Goal: Task Accomplishment & Management: Use online tool/utility

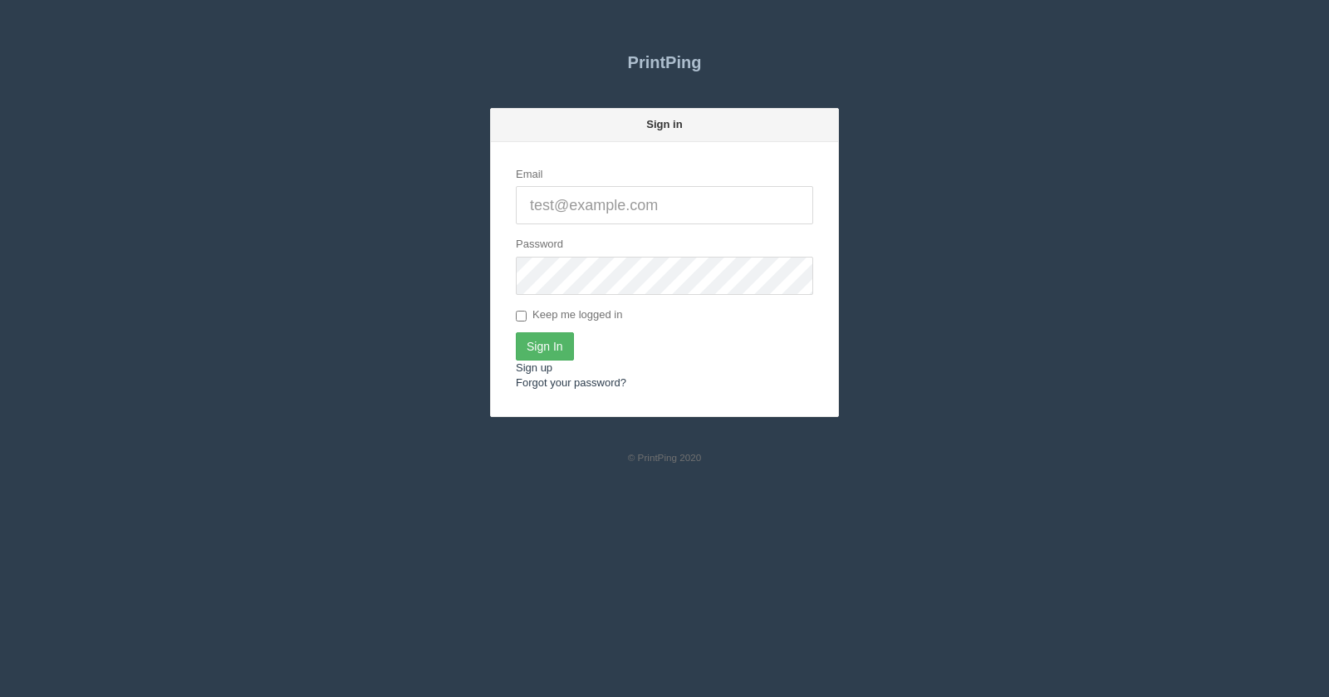
type input "[EMAIL_ADDRESS][DOMAIN_NAME]"
click at [539, 341] on input "Sign In" at bounding box center [545, 346] width 58 height 28
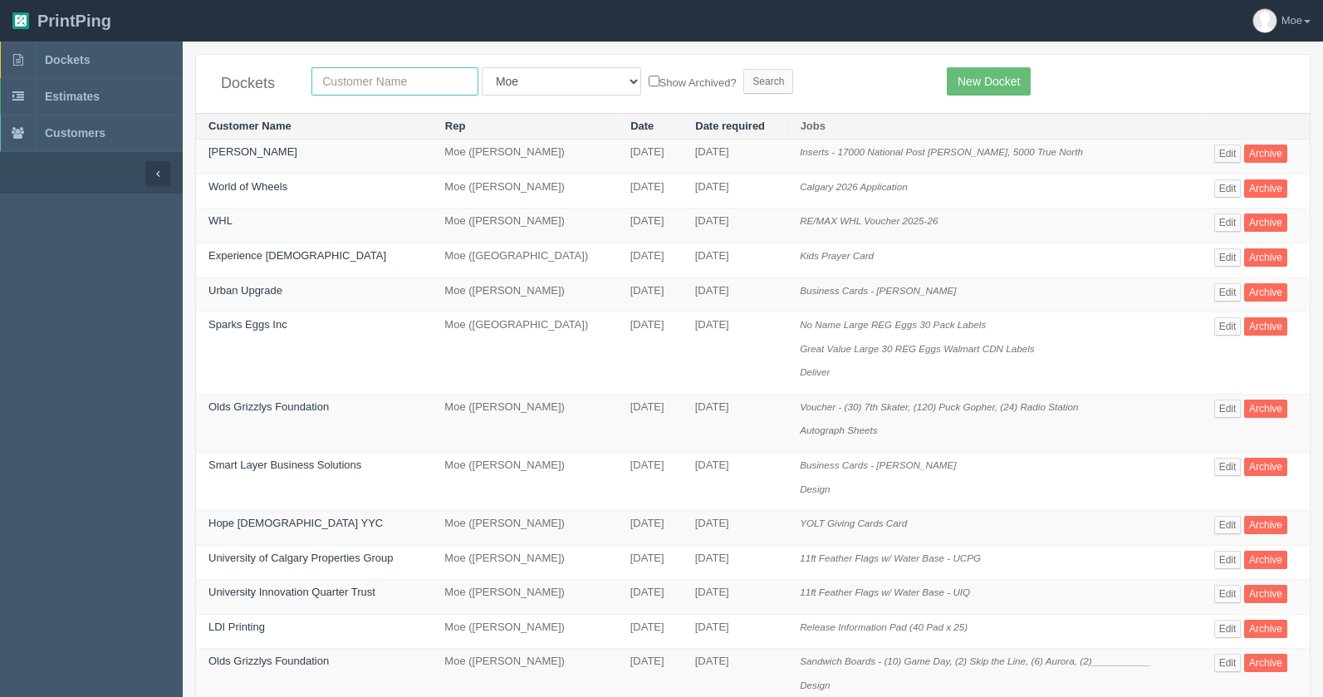
click at [399, 86] on input "text" at bounding box center [394, 81] width 167 height 28
type input "team"
click at [743, 84] on input "Search" at bounding box center [768, 81] width 50 height 25
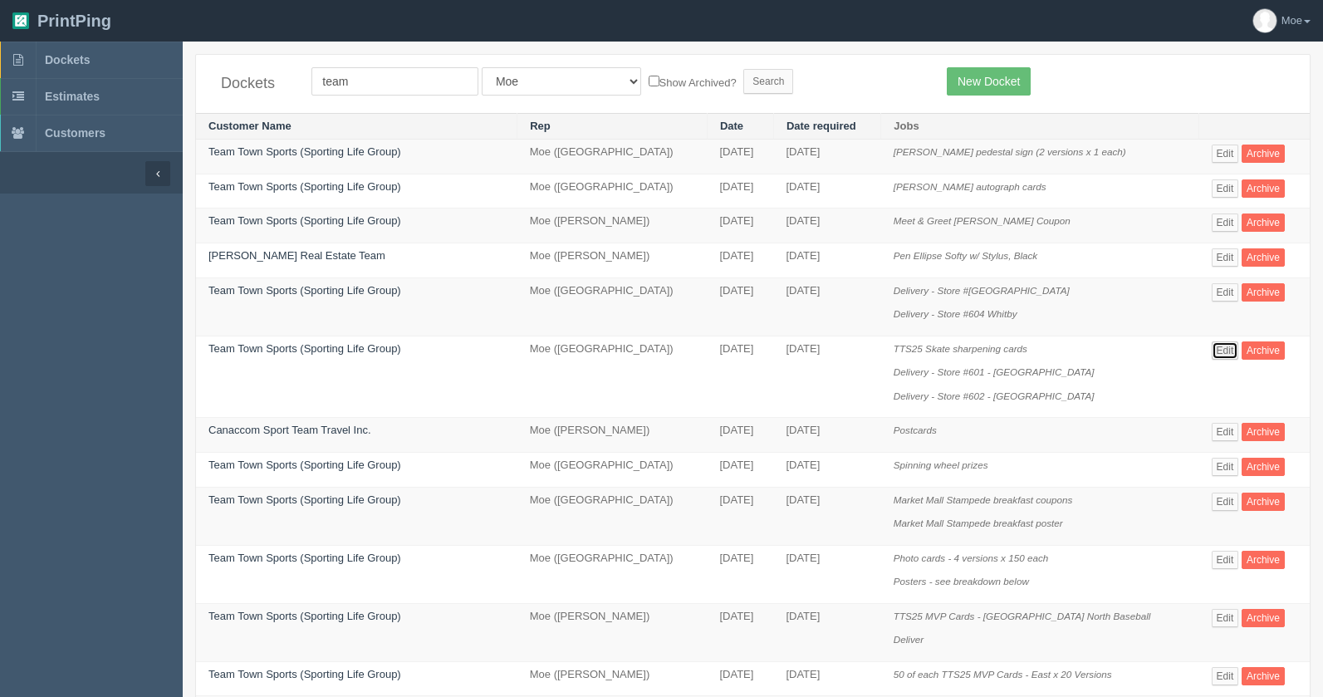
click at [1212, 351] on link "Edit" at bounding box center [1225, 350] width 27 height 18
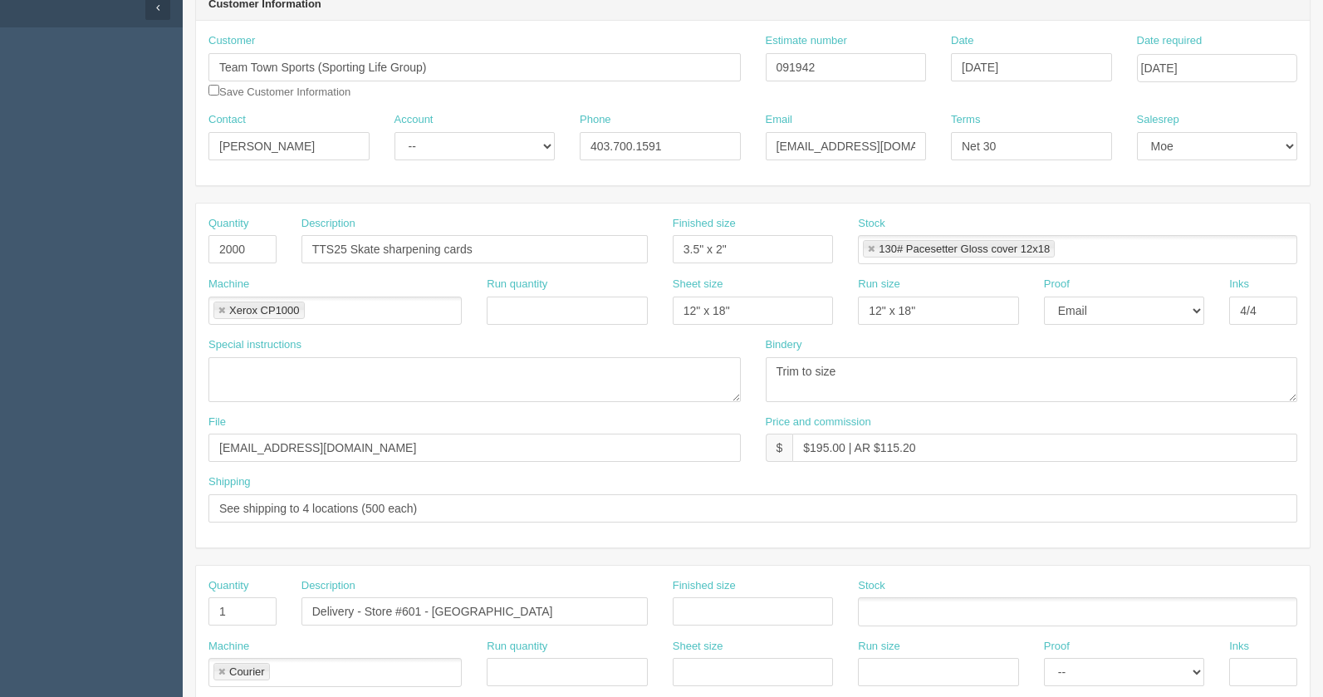
scroll to position [83, 0]
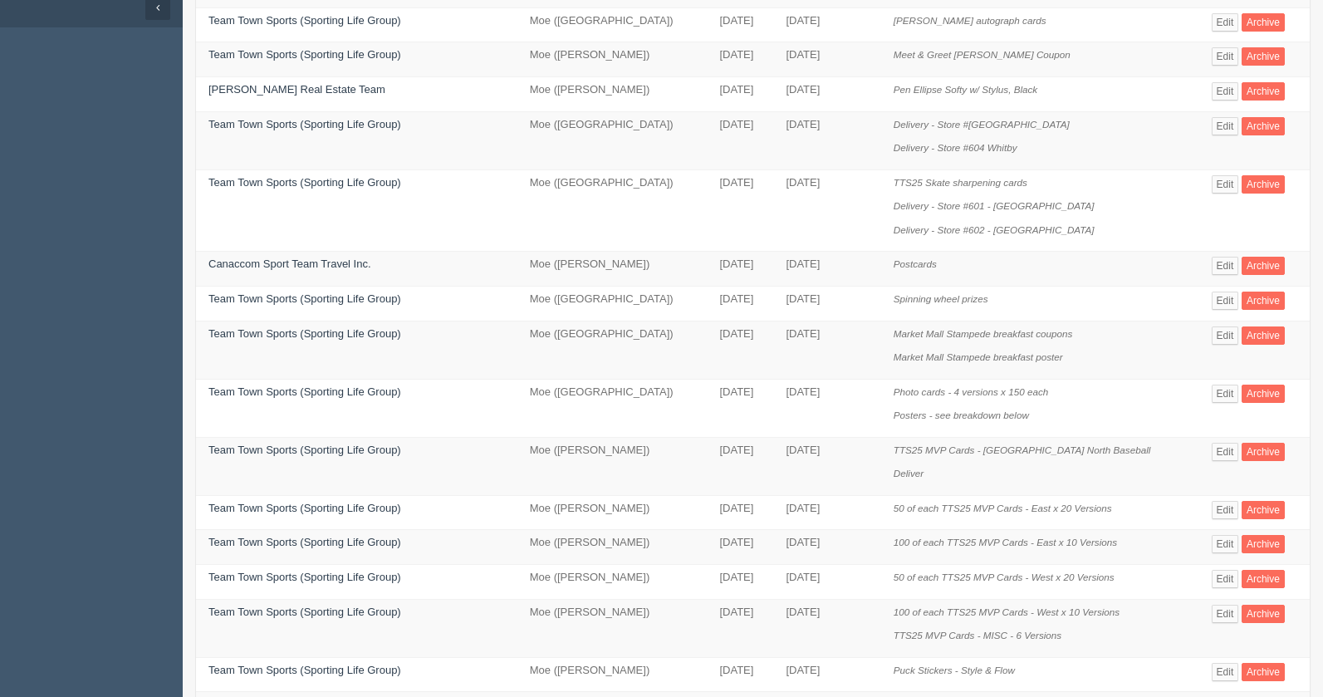
scroll to position [249, 0]
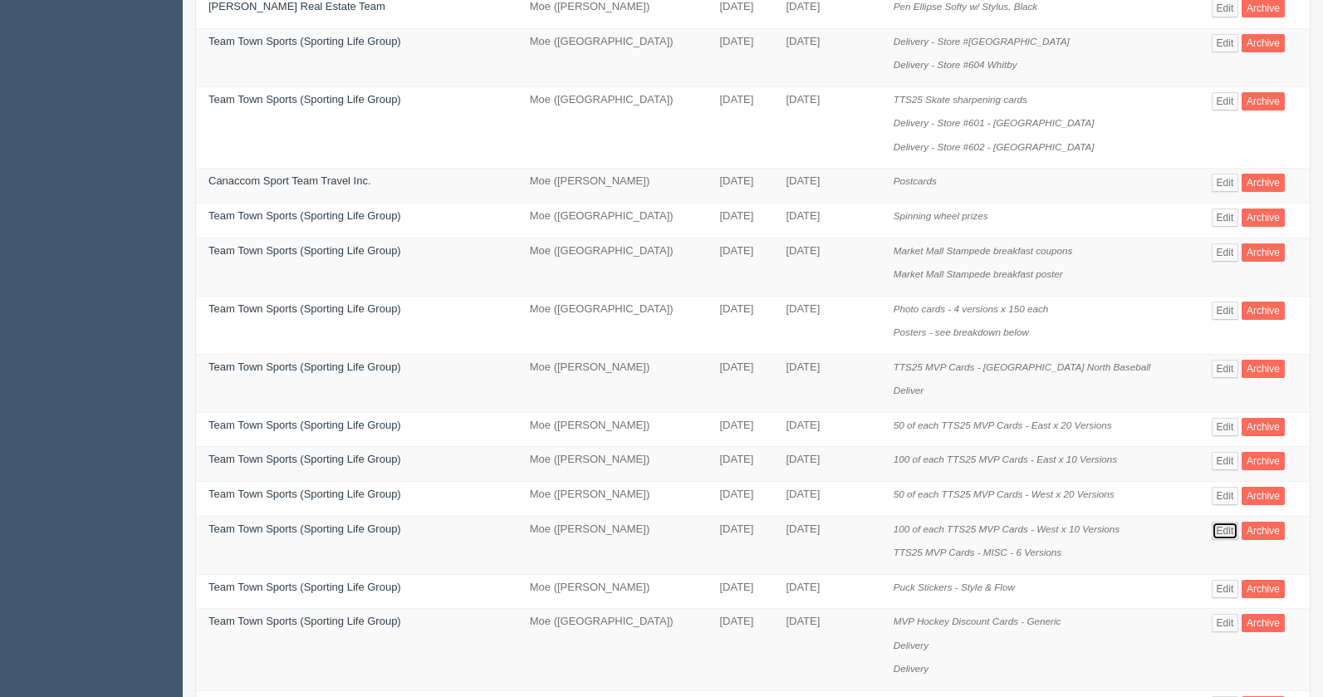
click at [1212, 532] on link "Edit" at bounding box center [1225, 531] width 27 height 18
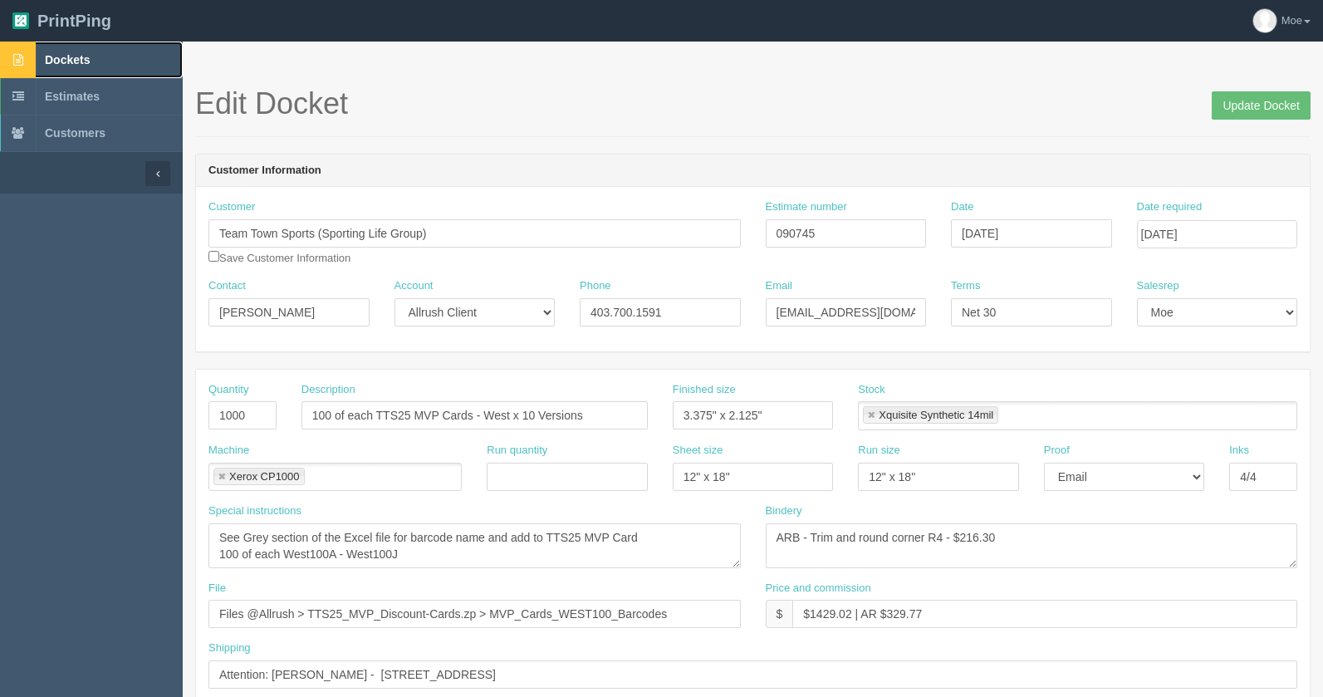
click at [82, 58] on span "Dockets" at bounding box center [67, 59] width 45 height 13
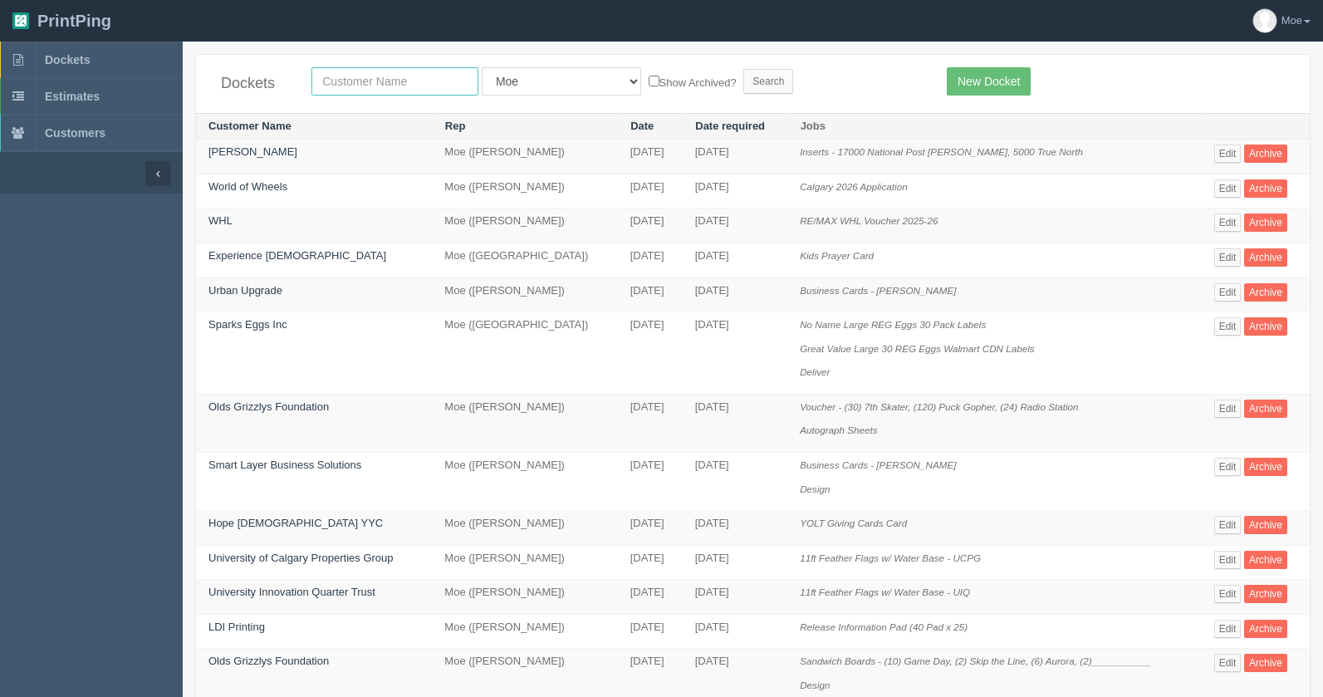
click at [412, 81] on input "text" at bounding box center [394, 81] width 167 height 28
type input "airdrie dodge"
click at [743, 70] on input "Search" at bounding box center [768, 81] width 50 height 25
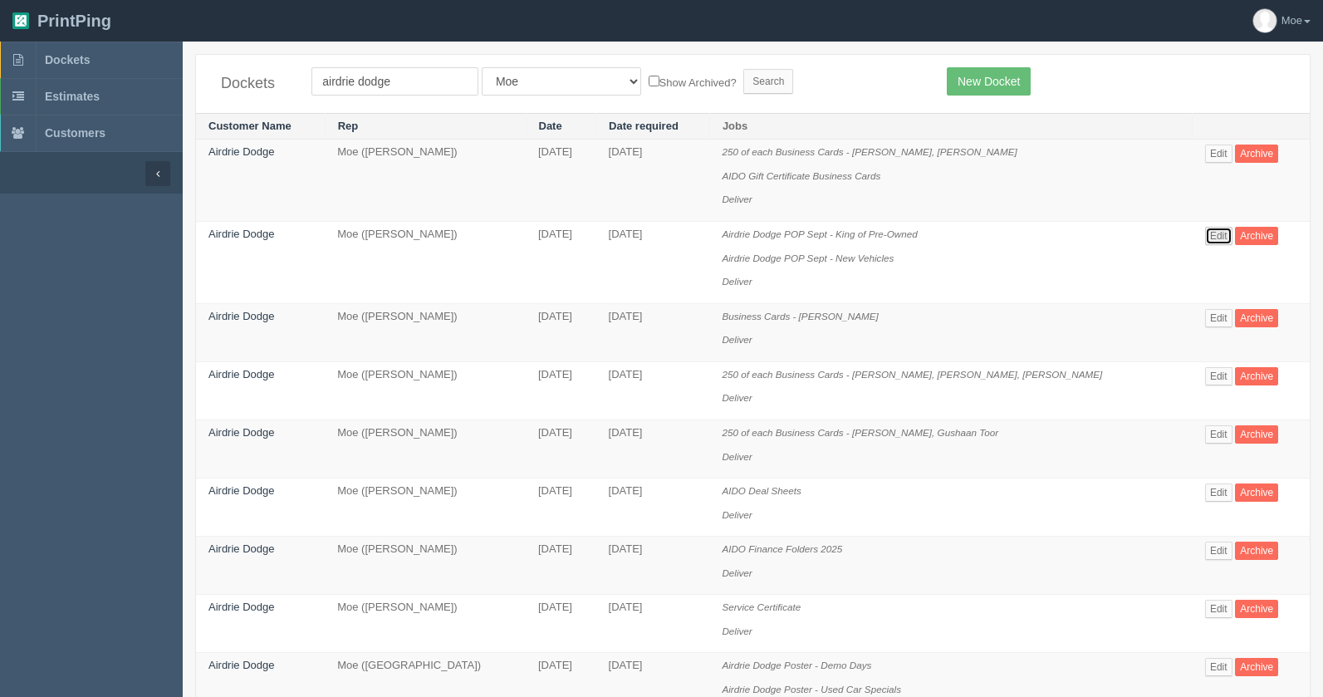
click at [1217, 231] on link "Edit" at bounding box center [1218, 236] width 27 height 18
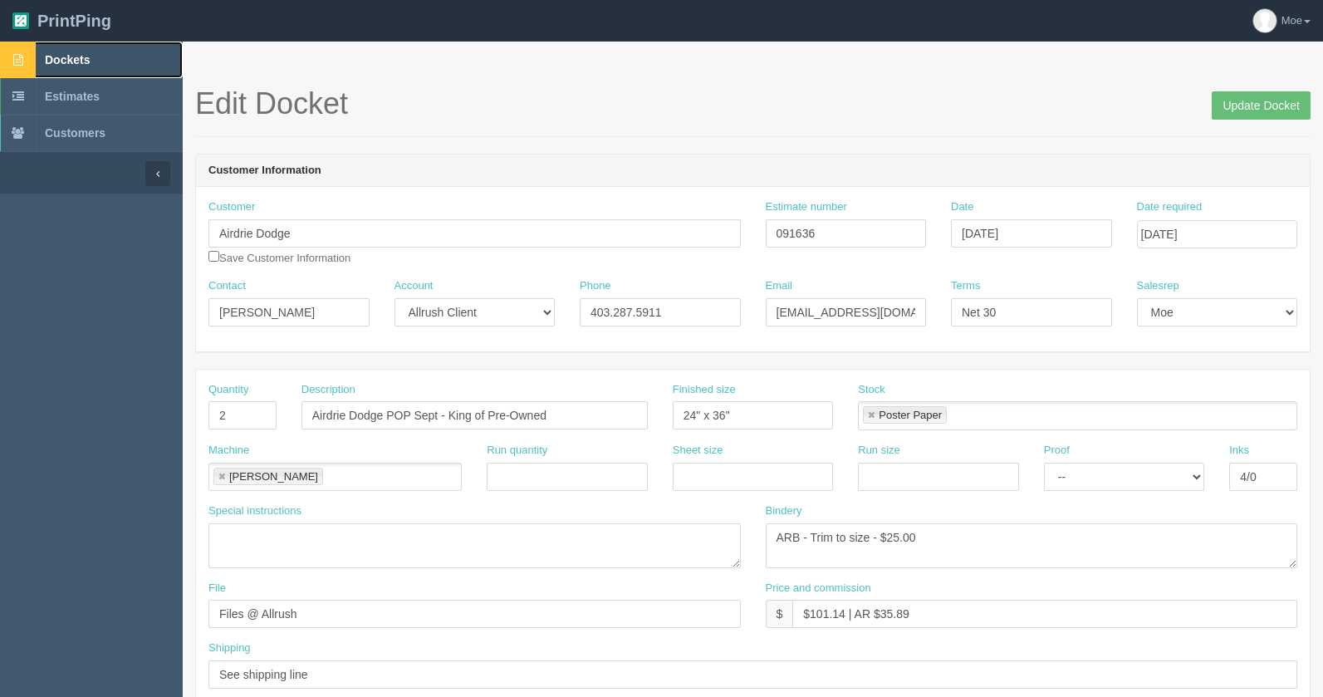
click at [77, 56] on span "Dockets" at bounding box center [67, 59] width 45 height 13
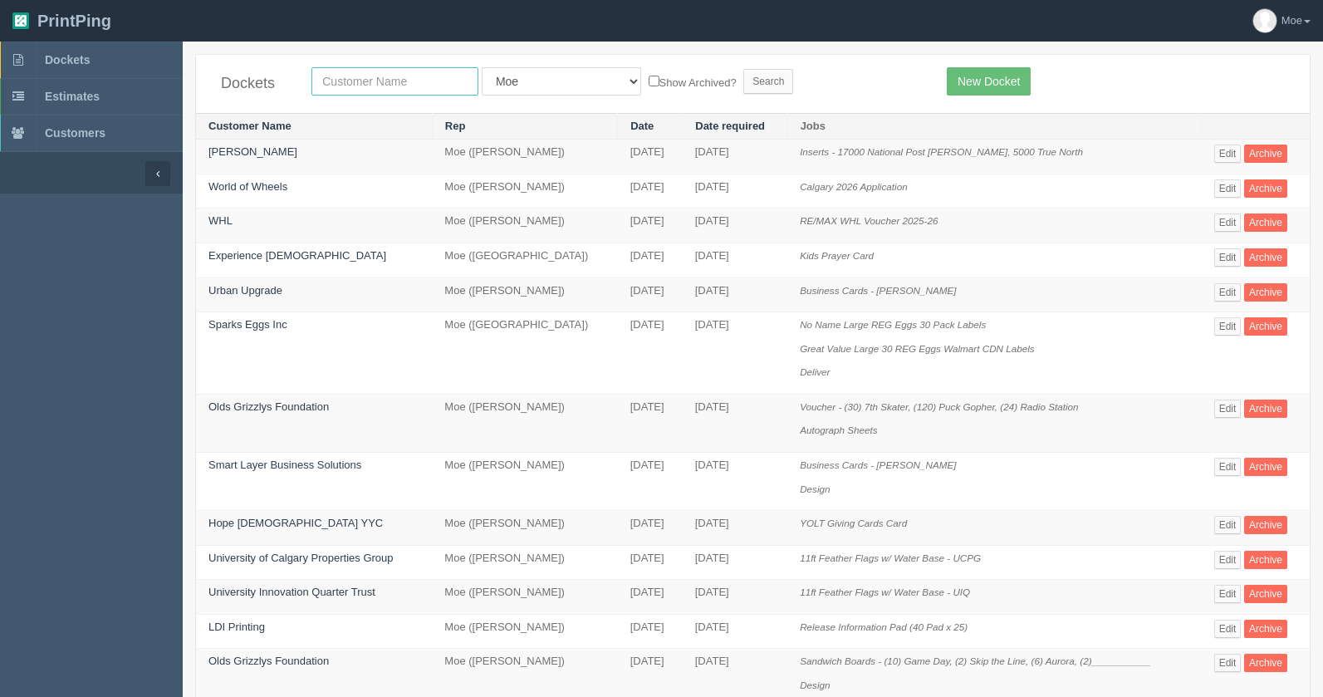
click at [419, 87] on input "text" at bounding box center [394, 81] width 167 height 28
type input "urban"
click at [743, 72] on input "Search" at bounding box center [768, 81] width 50 height 25
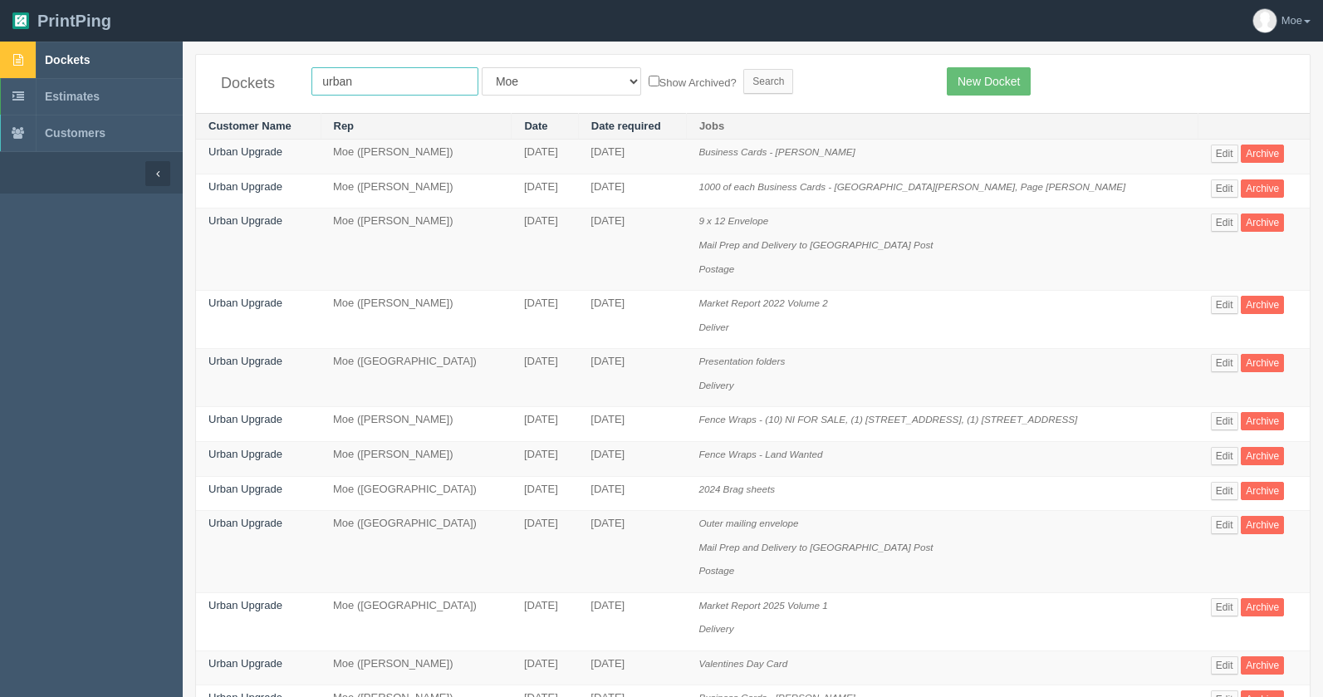
drag, startPoint x: 410, startPoint y: 87, endPoint x: 182, endPoint y: 76, distance: 228.7
type input "umbrella"
click at [743, 75] on input "Search" at bounding box center [768, 81] width 50 height 25
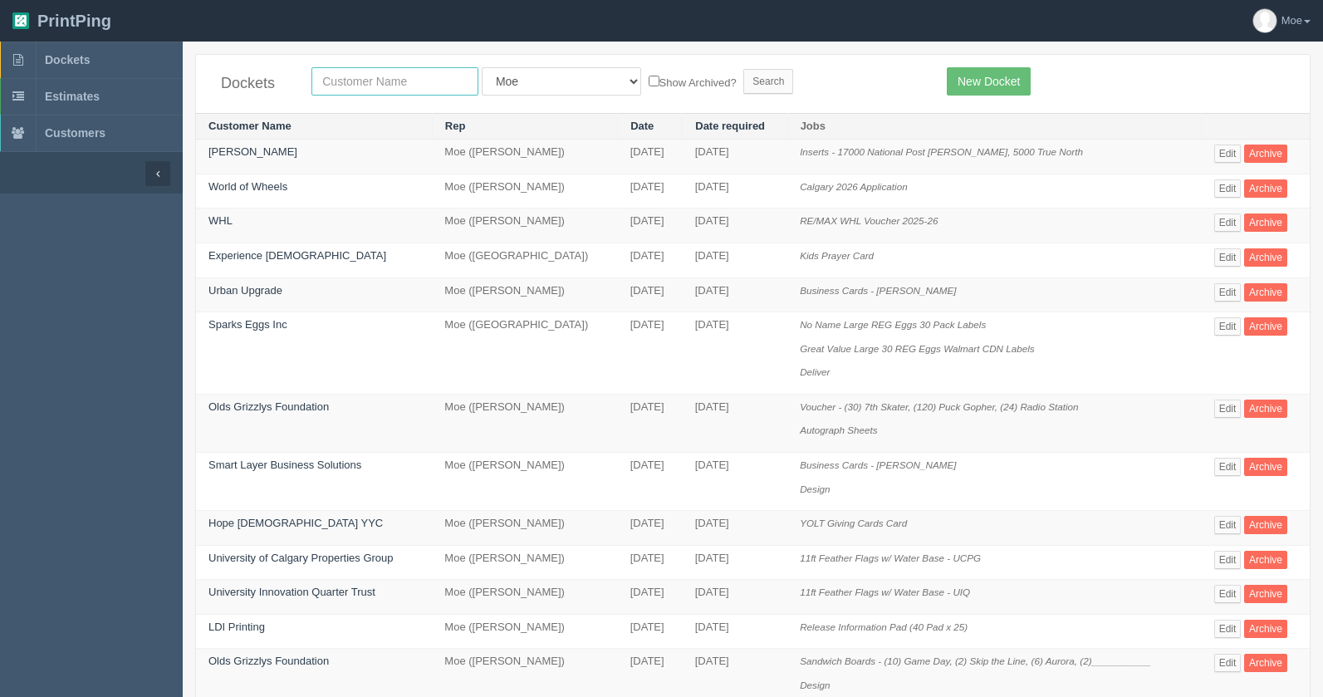
click at [401, 79] on input "text" at bounding box center [394, 81] width 167 height 28
type input "market"
click at [743, 77] on input "Search" at bounding box center [768, 81] width 50 height 25
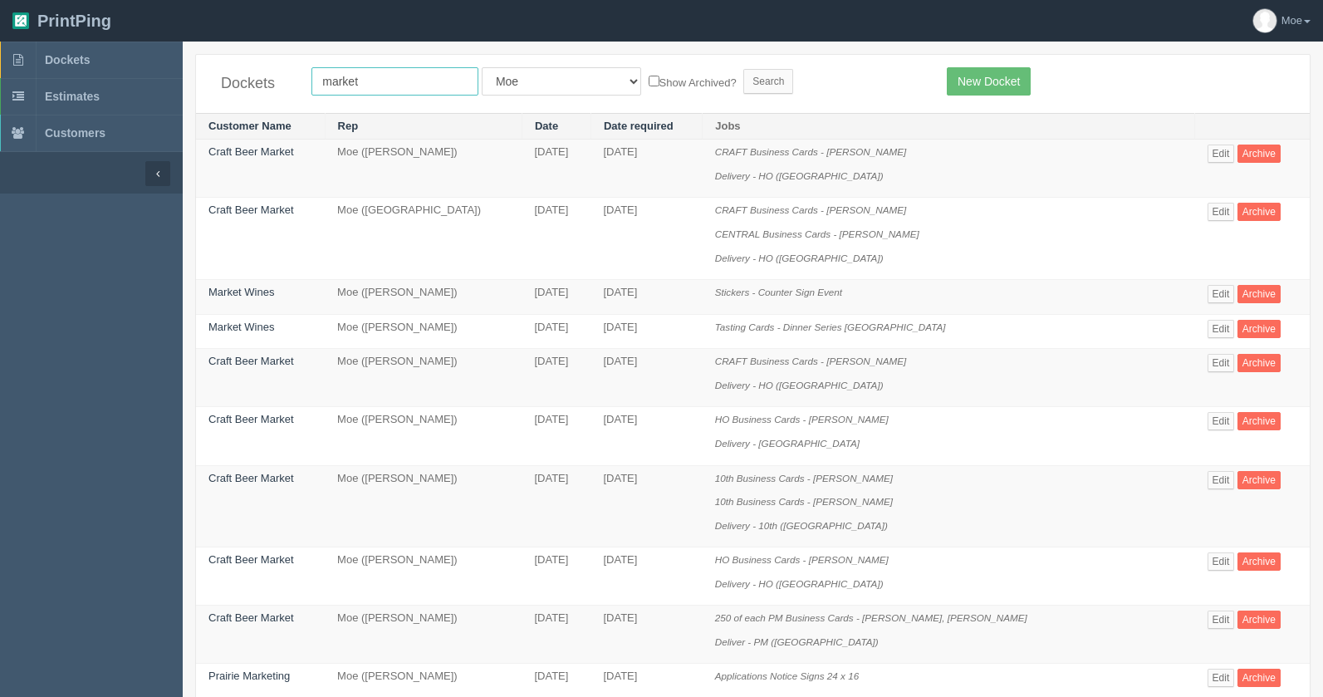
click at [416, 77] on input "market" at bounding box center [394, 81] width 167 height 28
type input "market wine"
click at [743, 77] on input "Search" at bounding box center [768, 81] width 50 height 25
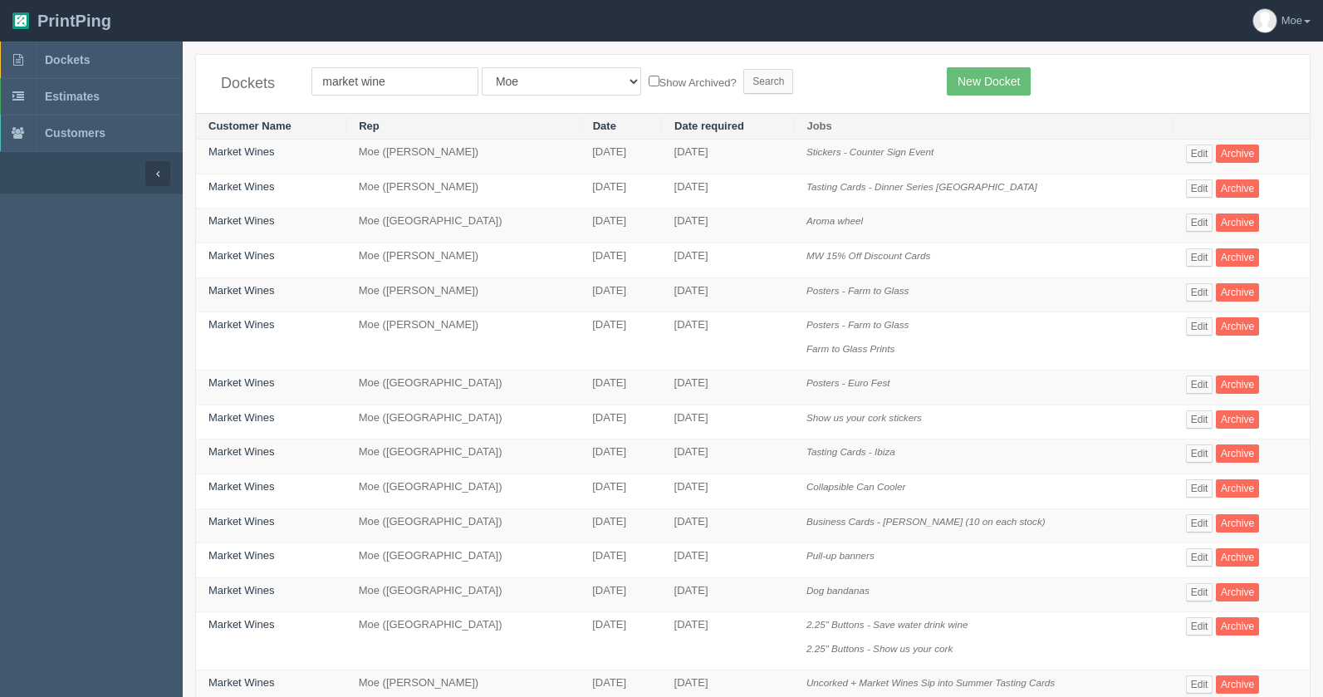
scroll to position [505, 0]
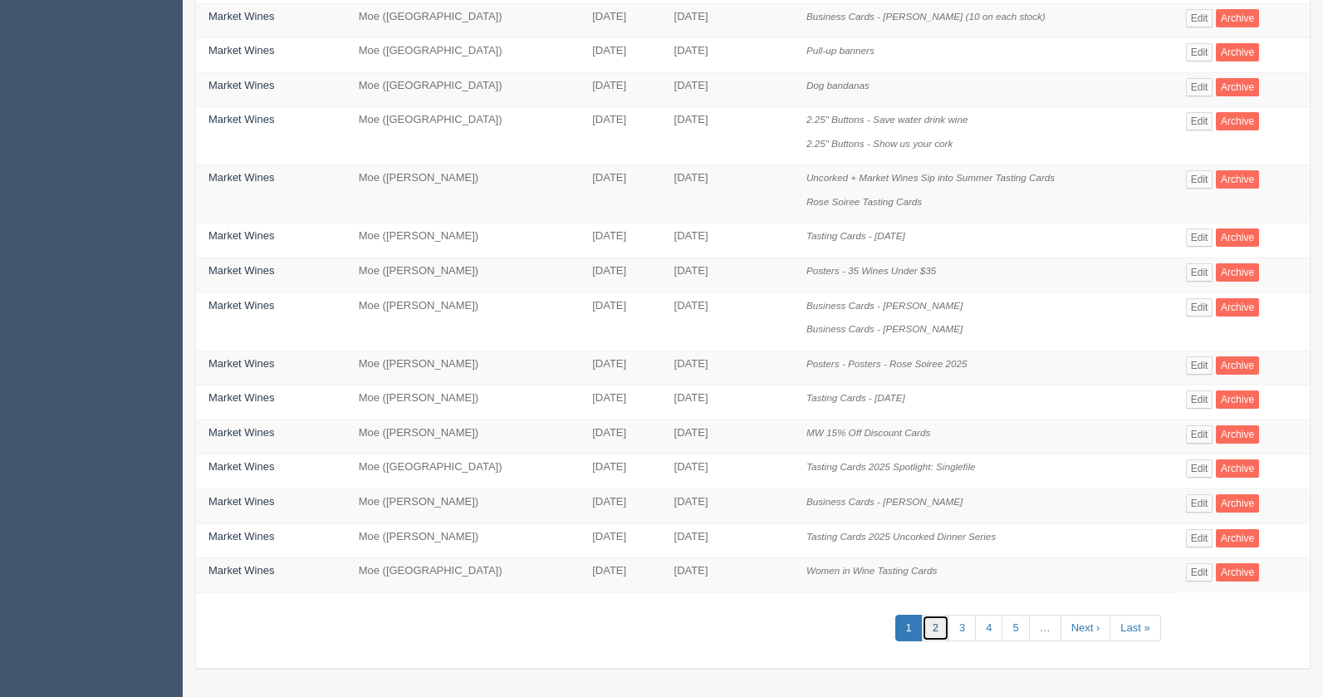
click at [939, 632] on link "2" at bounding box center [935, 628] width 27 height 27
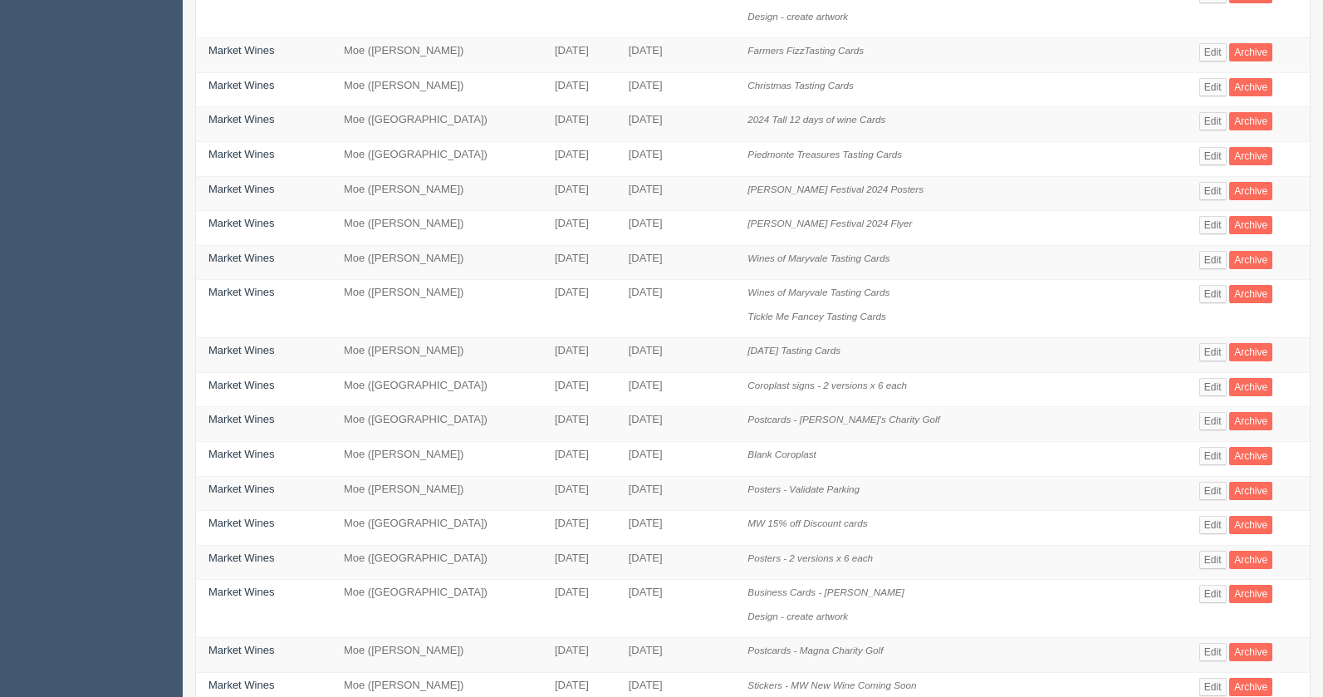
scroll to position [482, 0]
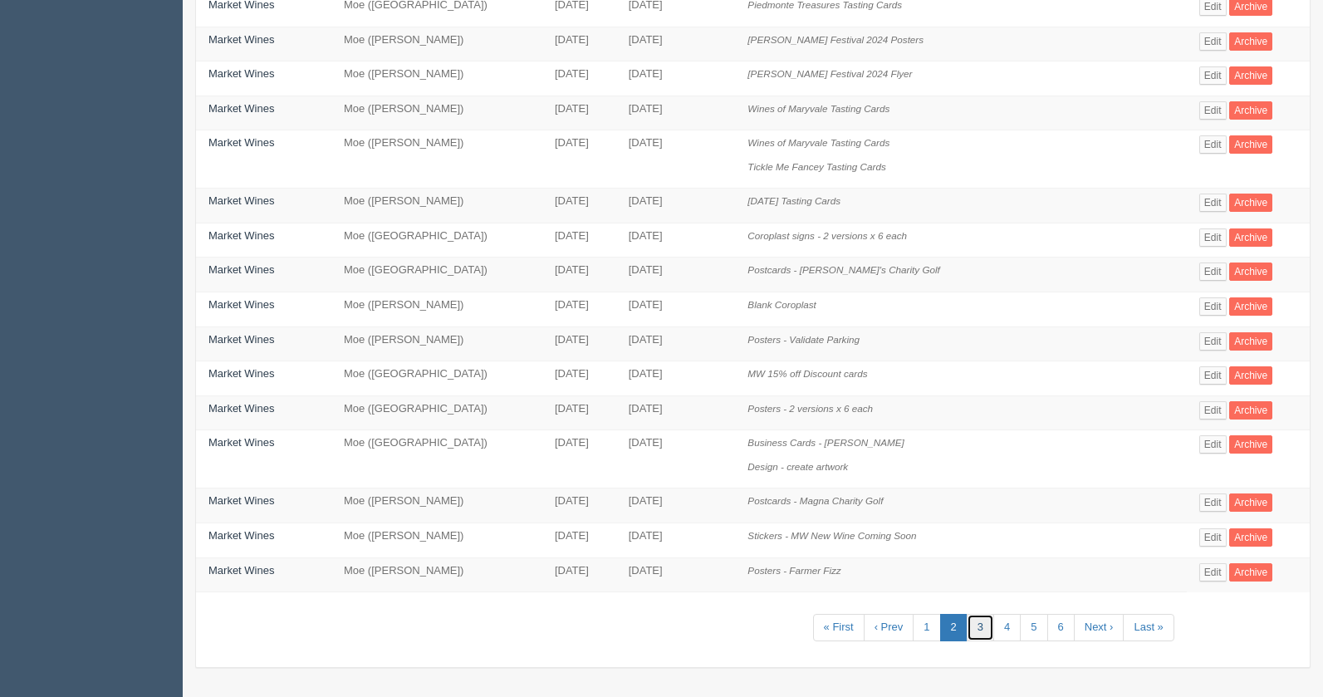
click at [967, 632] on link "3" at bounding box center [980, 627] width 27 height 27
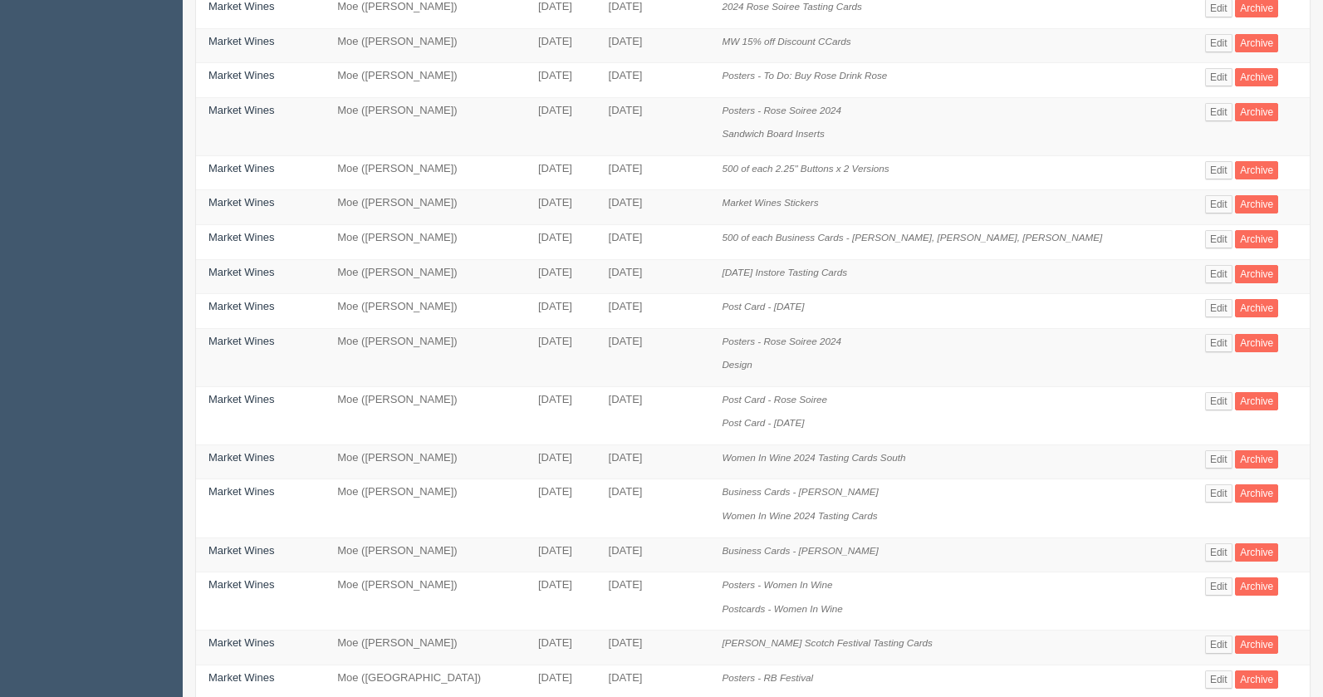
scroll to position [83, 0]
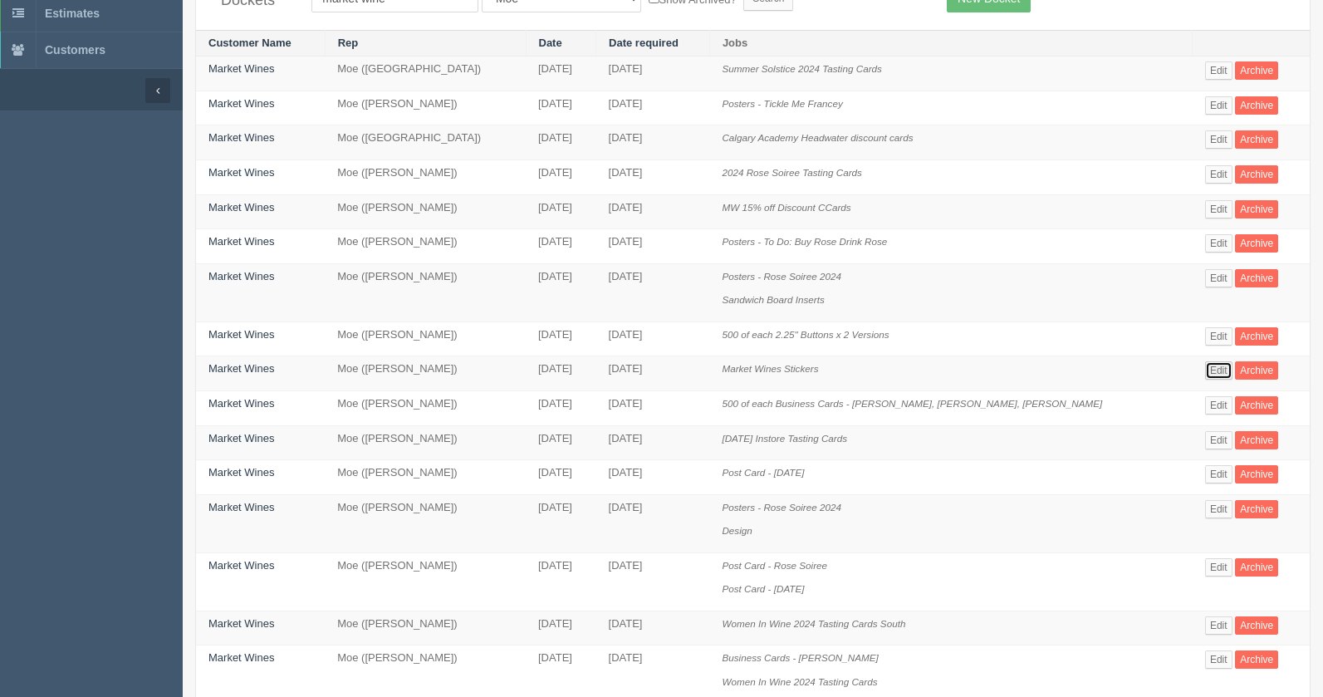
click at [1205, 372] on link "Edit" at bounding box center [1218, 370] width 27 height 18
